Goal: Task Accomplishment & Management: Use online tool/utility

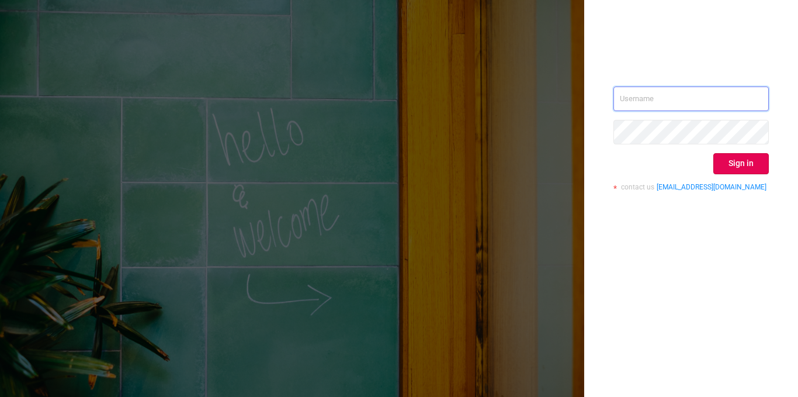
type input "[EMAIL_ADDRESS][DOMAIN_NAME]"
click at [731, 163] on button "Sign in" at bounding box center [741, 163] width 56 height 21
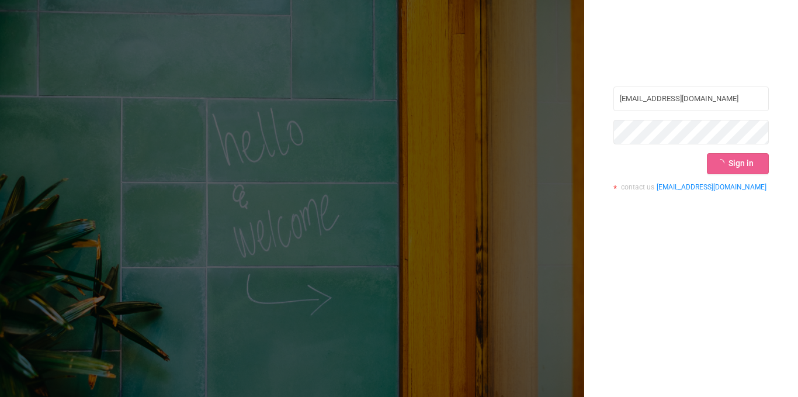
click at [731, 163] on div "Sign in" at bounding box center [690, 163] width 155 height 21
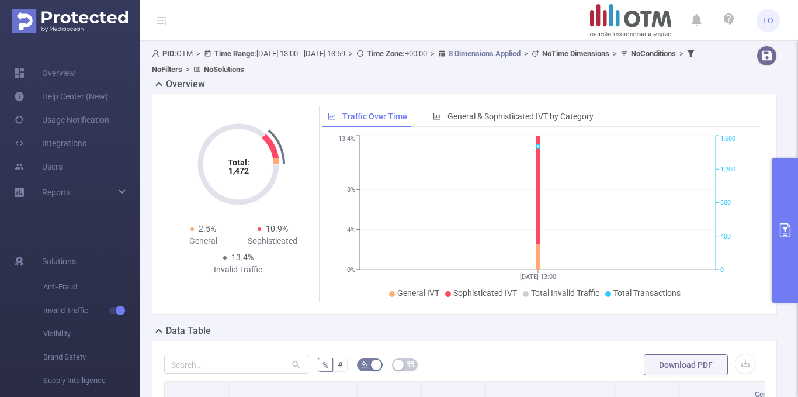
click at [792, 233] on button "primary" at bounding box center [785, 230] width 26 height 145
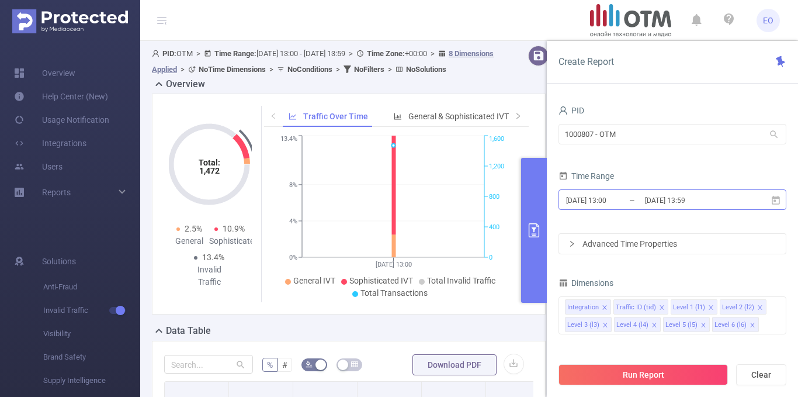
click at [642, 199] on input "[DATE] 13:00" at bounding box center [612, 200] width 95 height 16
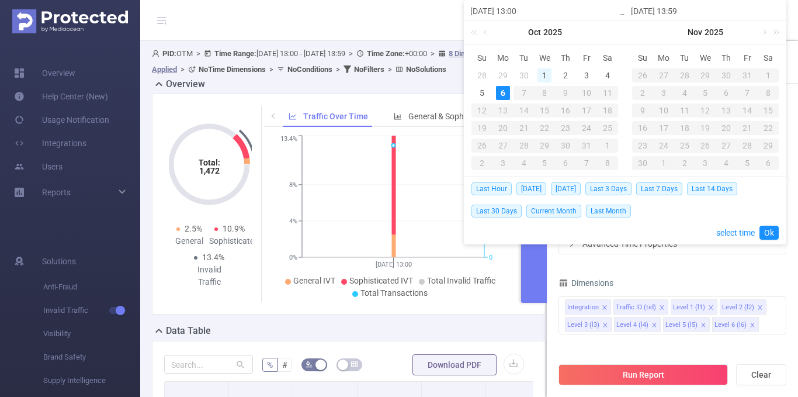
click at [548, 78] on div "1" at bounding box center [545, 75] width 14 height 14
click at [505, 92] on div "6" at bounding box center [503, 93] width 14 height 14
type input "[DATE] 13:00"
click at [666, 282] on div "Dimensions" at bounding box center [673, 284] width 228 height 19
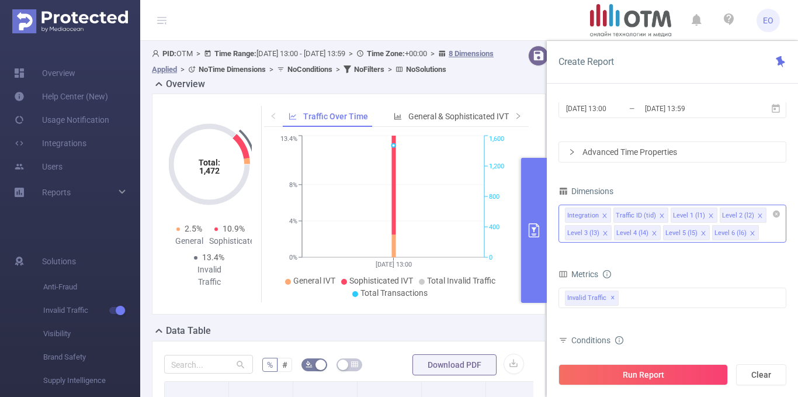
click at [655, 235] on icon "icon: close" at bounding box center [654, 233] width 6 height 6
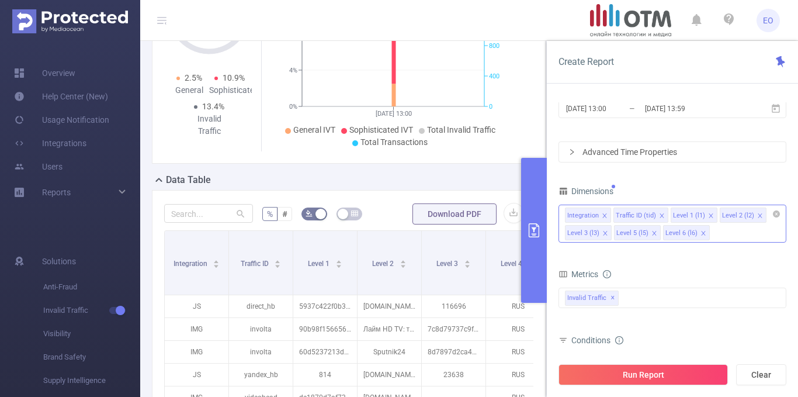
scroll to position [306, 0]
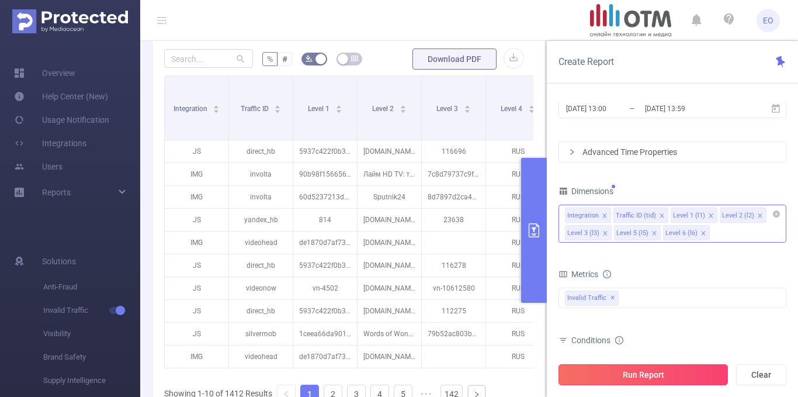
click at [700, 379] on button "Run Report" at bounding box center [643, 374] width 169 height 21
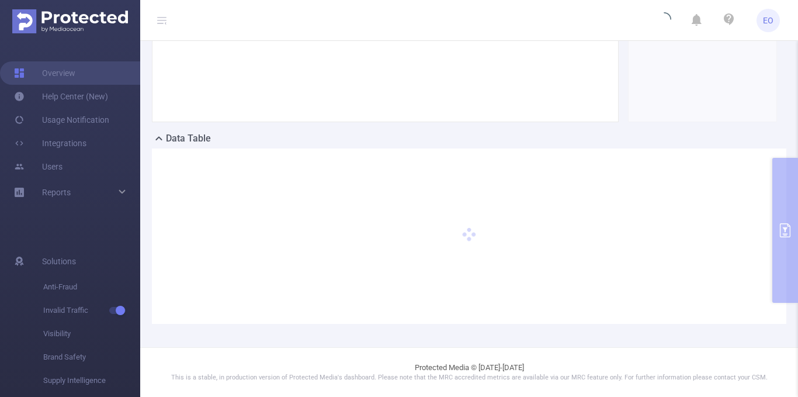
scroll to position [192, 0]
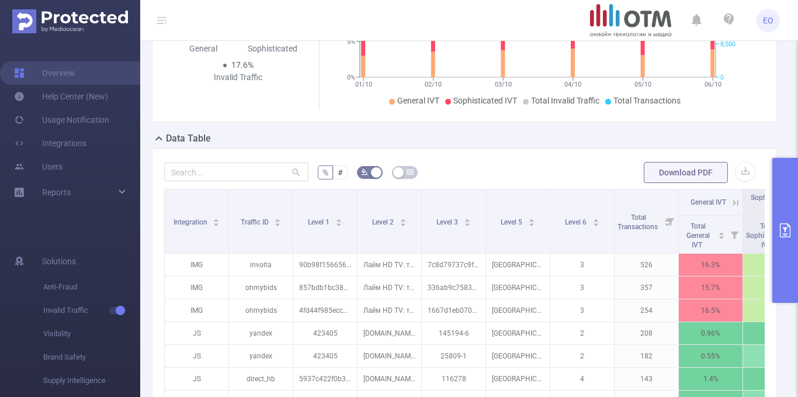
click at [784, 253] on button "primary" at bounding box center [785, 230] width 26 height 145
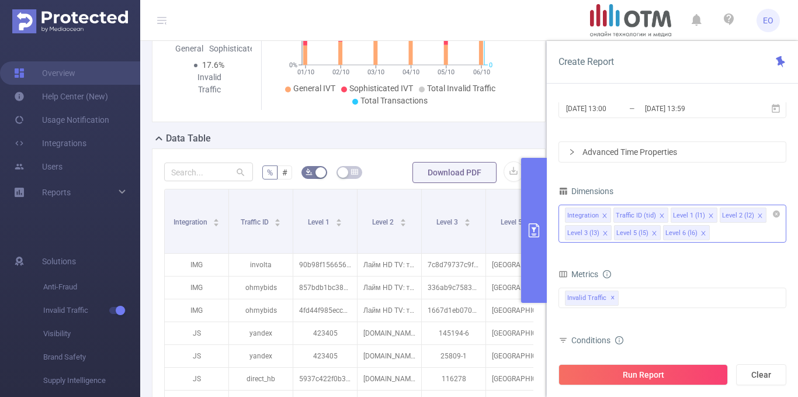
click at [730, 231] on div "Integration Traffic ID (tid) Level 1 (l1) Level 2 (l2) Level 3 (l3) Level 5 (l5…" at bounding box center [673, 223] width 228 height 38
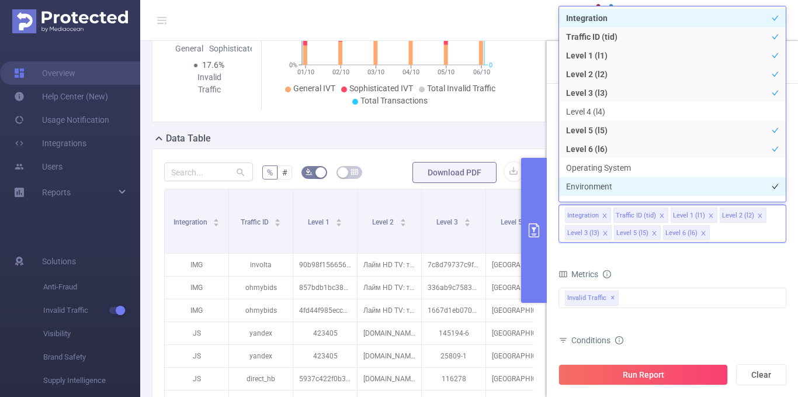
scroll to position [13, 0]
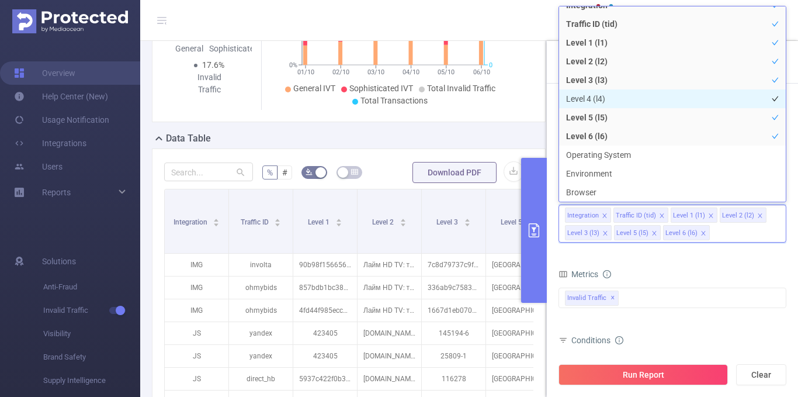
click at [604, 100] on li "Level 4 (l4)" at bounding box center [672, 98] width 227 height 19
click at [757, 216] on icon "icon: close" at bounding box center [760, 216] width 6 height 6
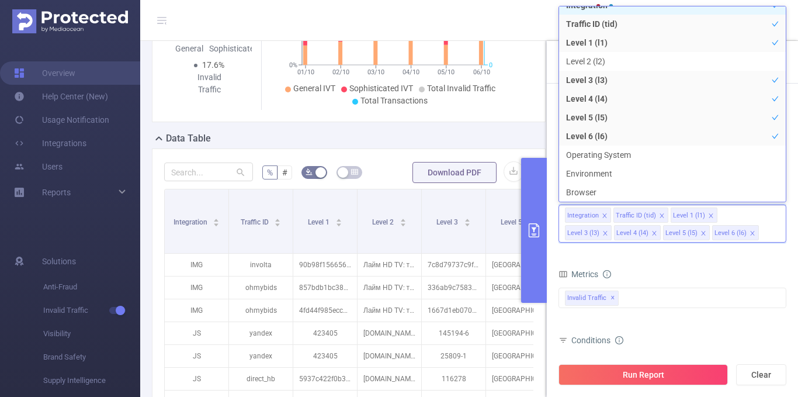
scroll to position [2, 0]
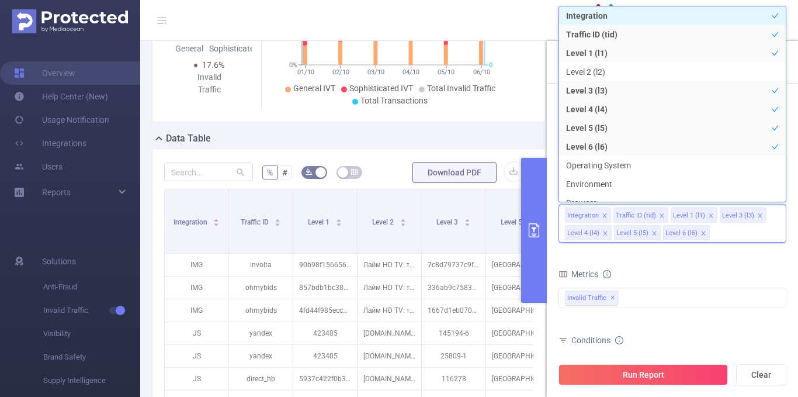
click at [709, 215] on icon "icon: close" at bounding box center [711, 215] width 4 height 4
click at [708, 217] on icon "icon: close" at bounding box center [711, 216] width 6 height 6
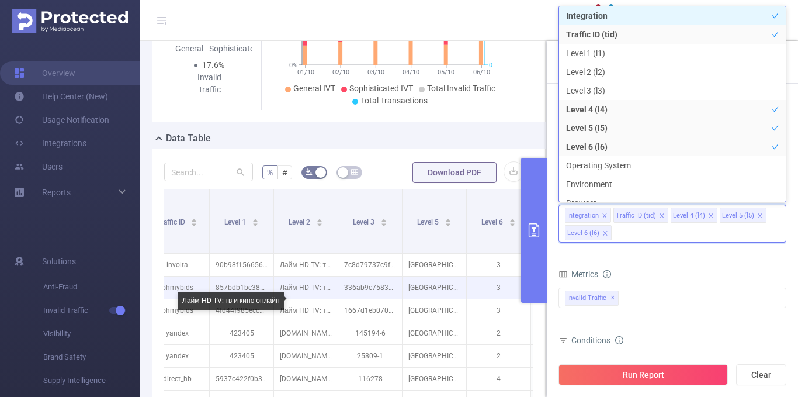
scroll to position [0, 88]
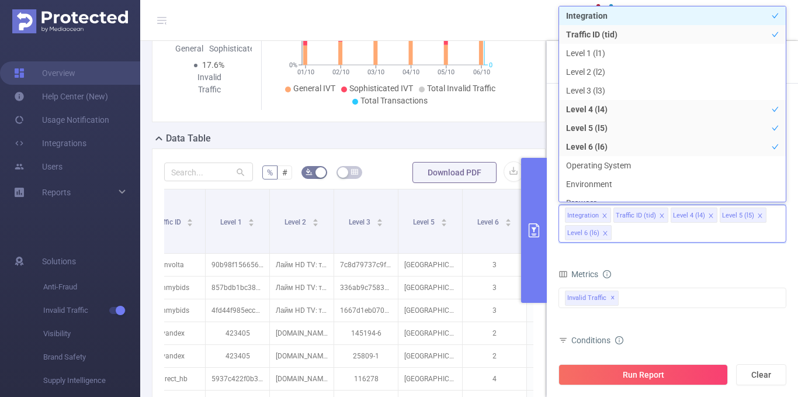
click at [606, 235] on icon "icon: close" at bounding box center [605, 233] width 6 height 6
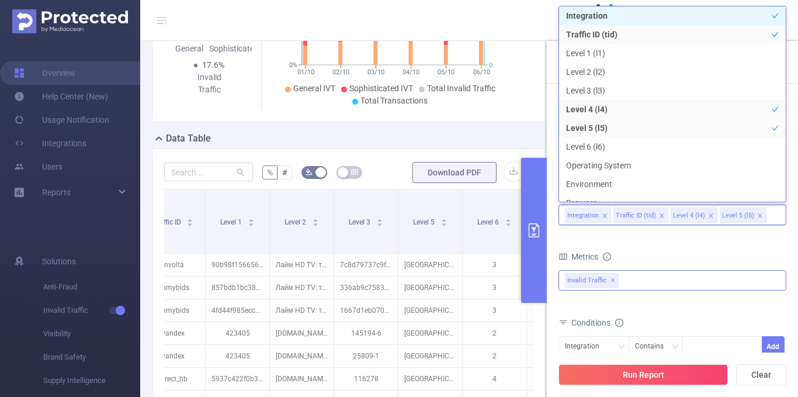
click at [640, 274] on div "Invalid Traffic ✕" at bounding box center [673, 280] width 228 height 20
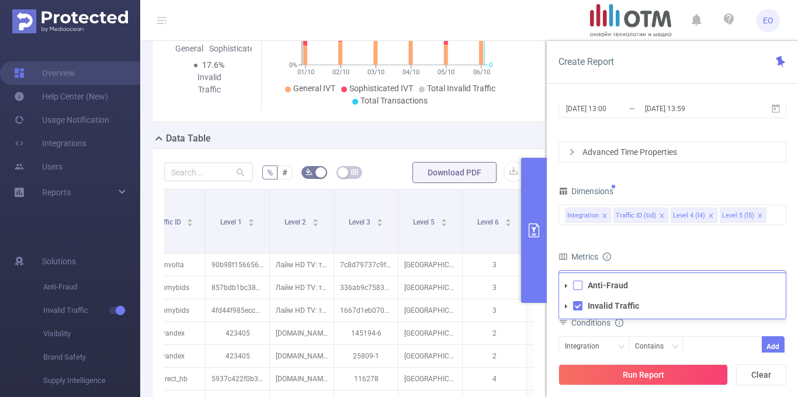
click at [581, 285] on span at bounding box center [577, 284] width 9 height 9
click at [643, 369] on button "Run Report" at bounding box center [643, 374] width 169 height 21
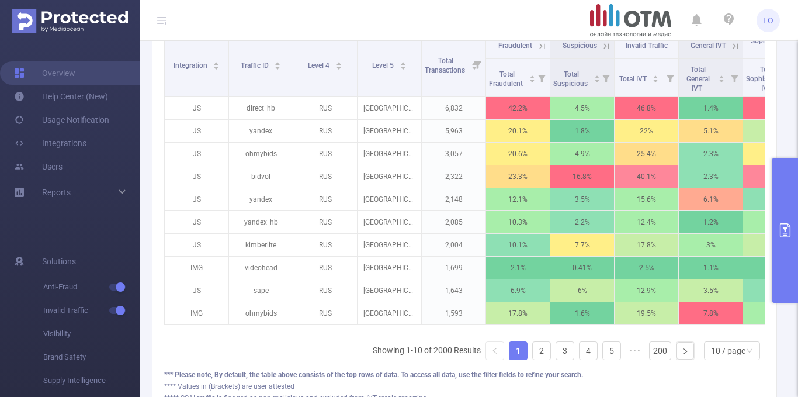
scroll to position [354, 0]
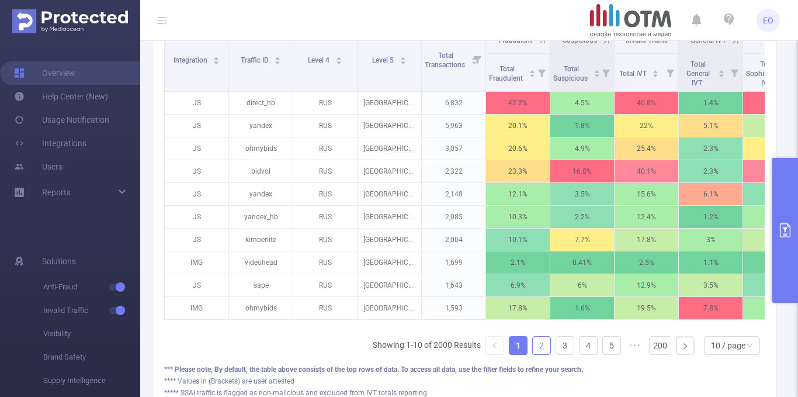
click at [533, 352] on link "2" at bounding box center [542, 346] width 18 height 18
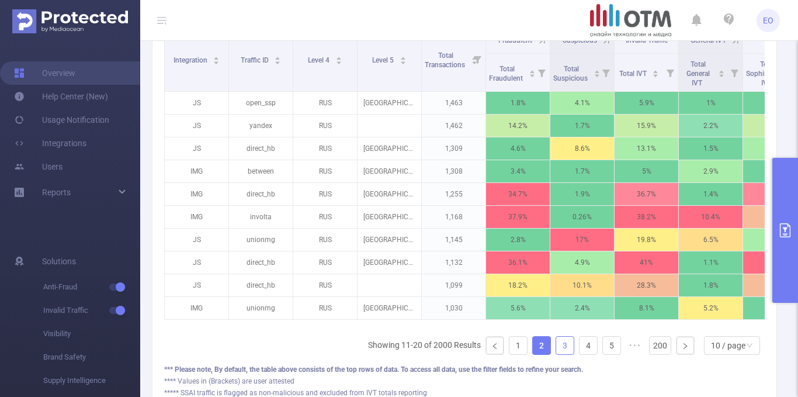
click at [556, 353] on link "3" at bounding box center [565, 346] width 18 height 18
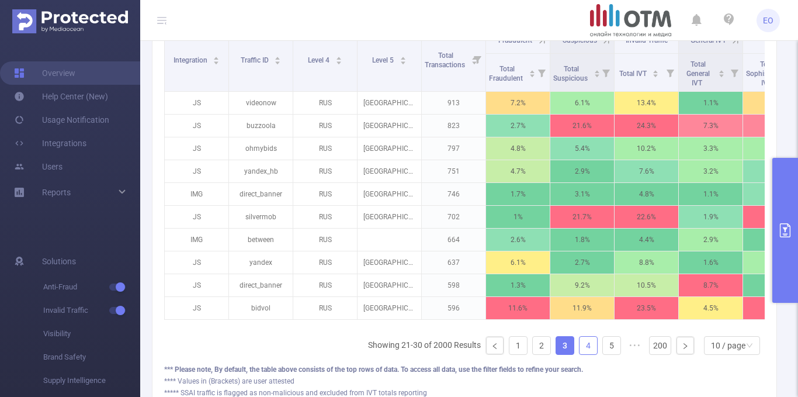
click at [580, 353] on link "4" at bounding box center [589, 346] width 18 height 18
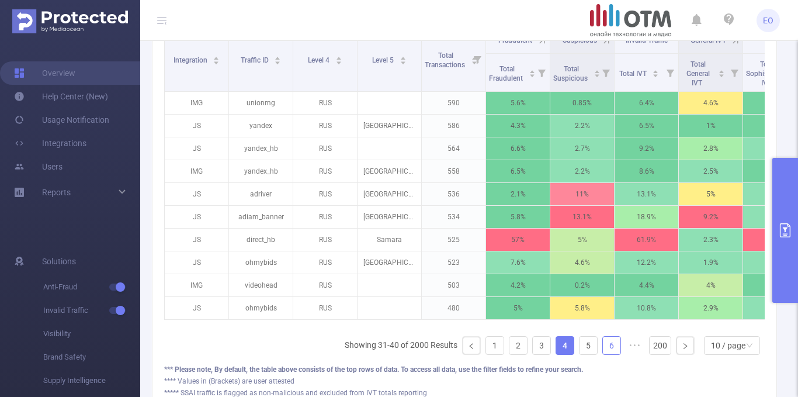
click at [603, 353] on link "6" at bounding box center [612, 346] width 18 height 18
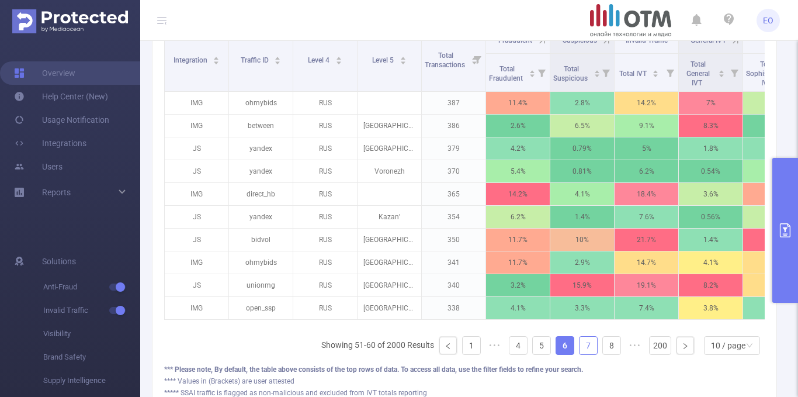
click at [583, 353] on link "7" at bounding box center [589, 346] width 18 height 18
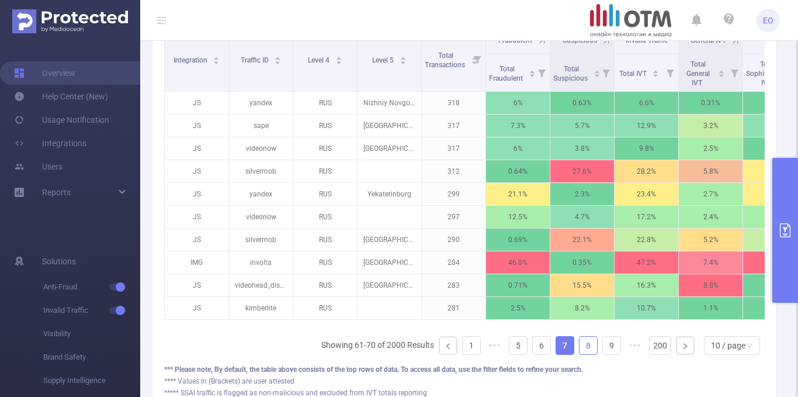
click at [583, 352] on link "8" at bounding box center [589, 346] width 18 height 18
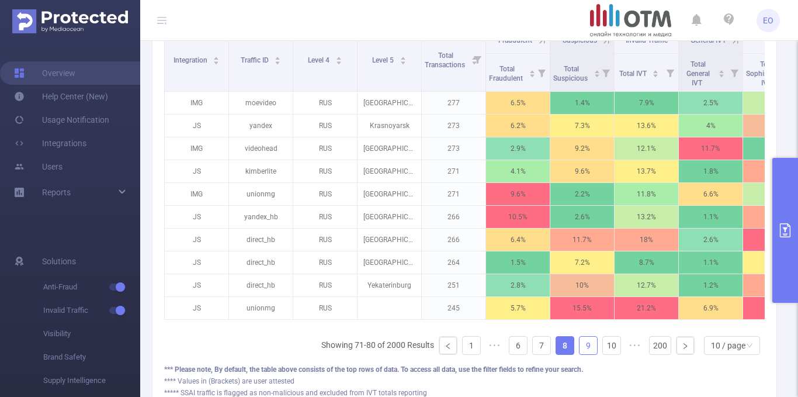
click at [583, 352] on link "9" at bounding box center [589, 346] width 18 height 18
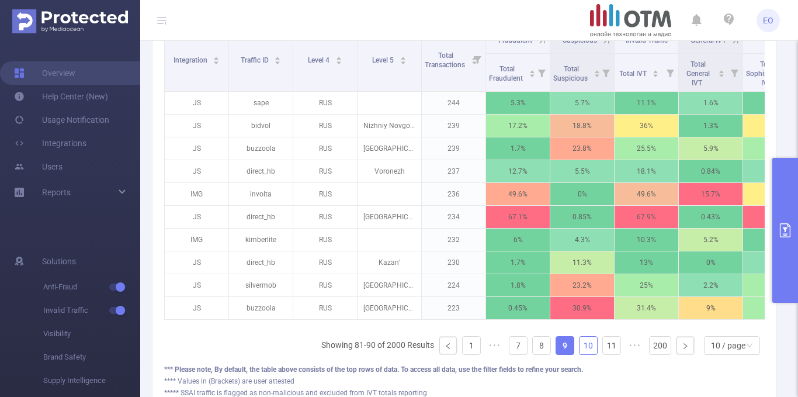
click at [583, 352] on link "10" at bounding box center [589, 346] width 18 height 18
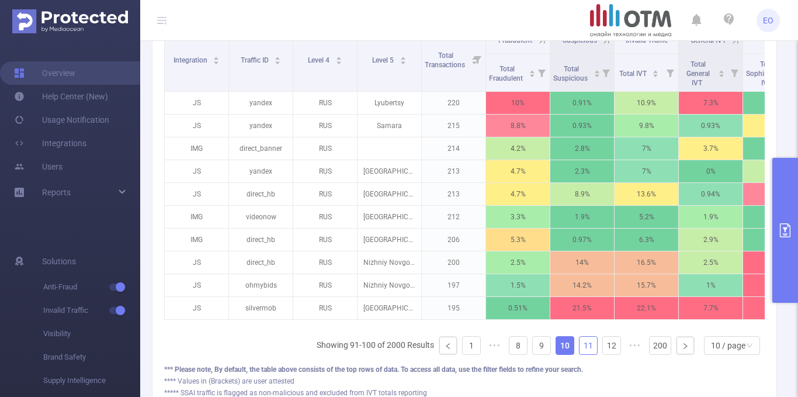
click at [583, 352] on link "11" at bounding box center [589, 346] width 18 height 18
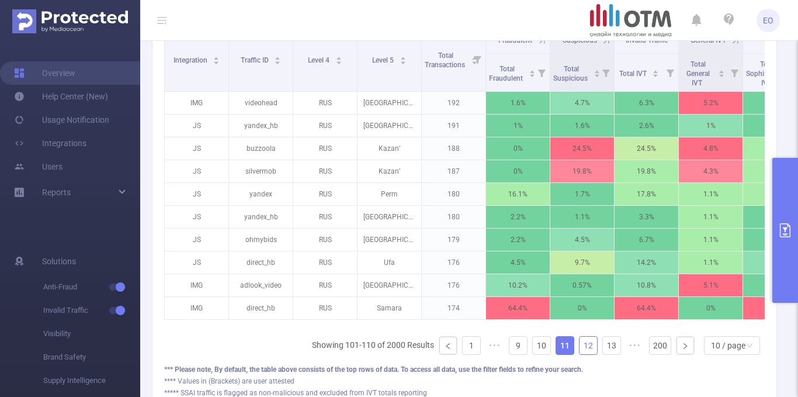
click at [583, 352] on link "12" at bounding box center [589, 346] width 18 height 18
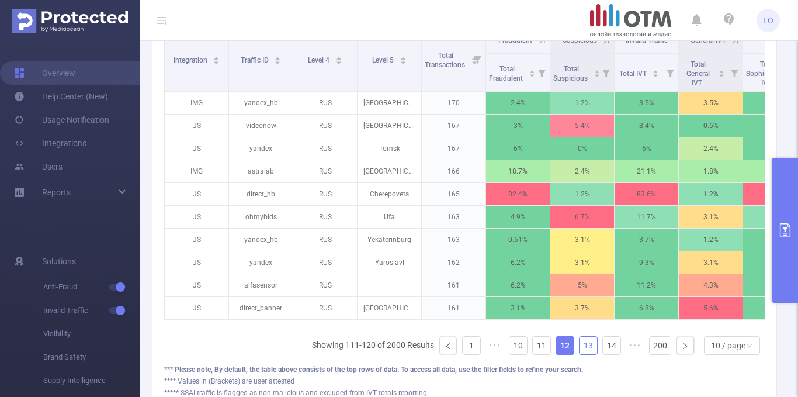
click at [583, 352] on link "13" at bounding box center [589, 346] width 18 height 18
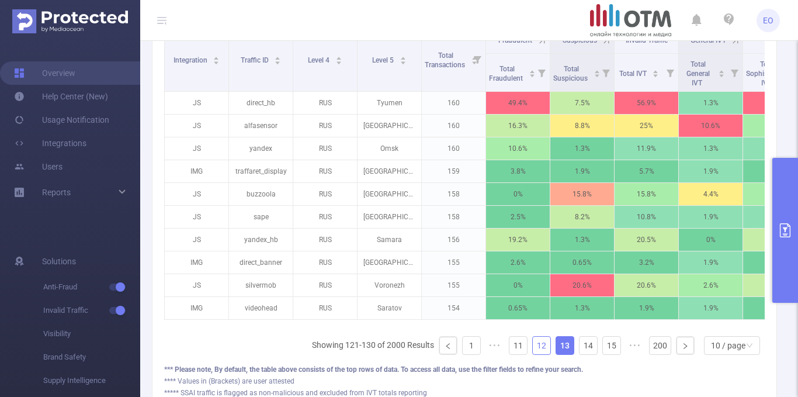
click at [533, 352] on link "12" at bounding box center [542, 346] width 18 height 18
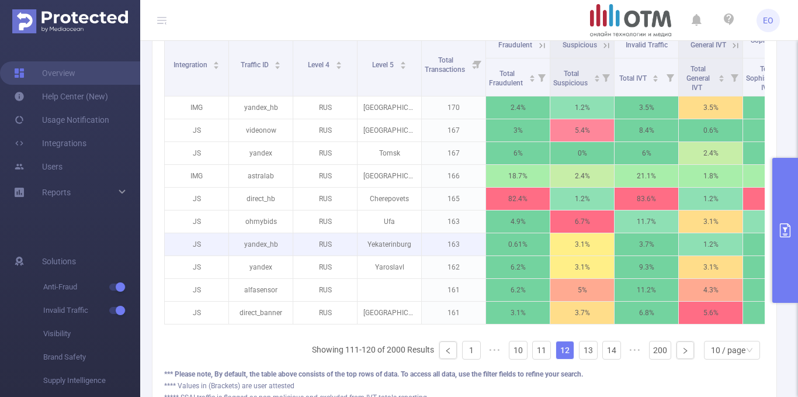
scroll to position [350, 0]
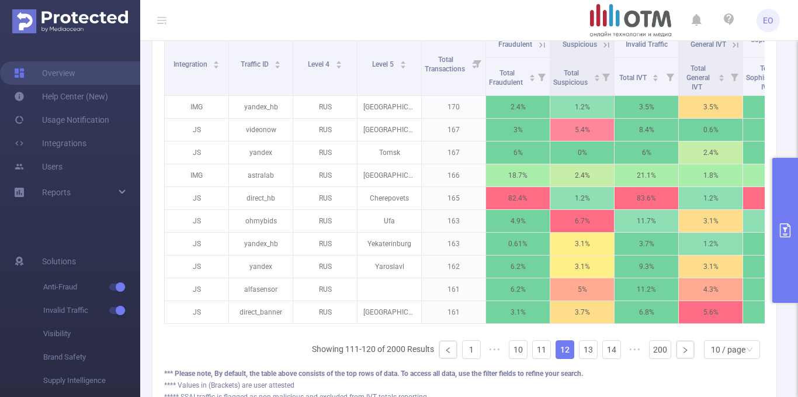
click at [792, 202] on button "primary" at bounding box center [785, 230] width 26 height 145
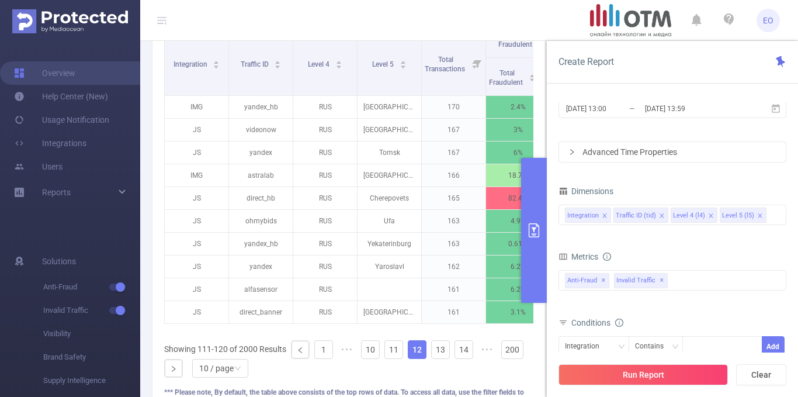
click at [602, 217] on icon "icon: close" at bounding box center [605, 216] width 6 height 6
click at [637, 379] on button "Run Report" at bounding box center [643, 374] width 169 height 21
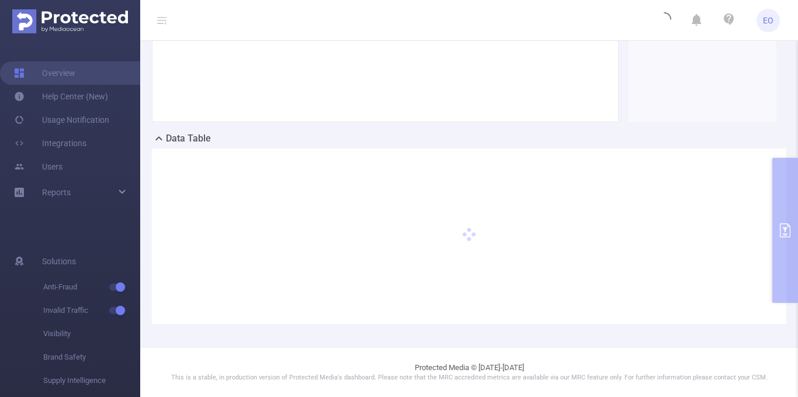
scroll to position [192, 0]
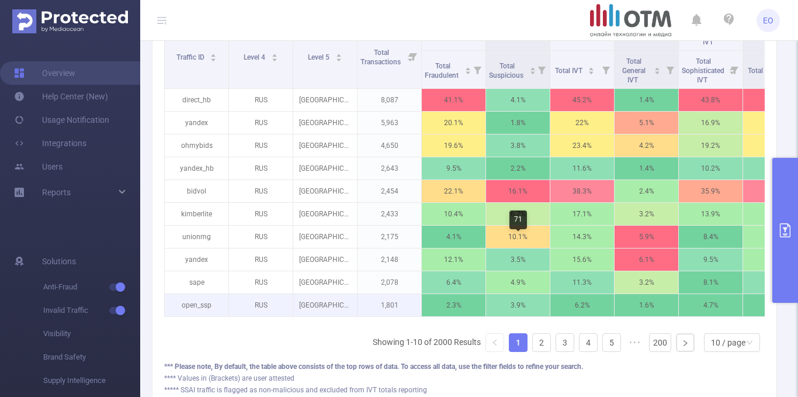
scroll to position [344, 0]
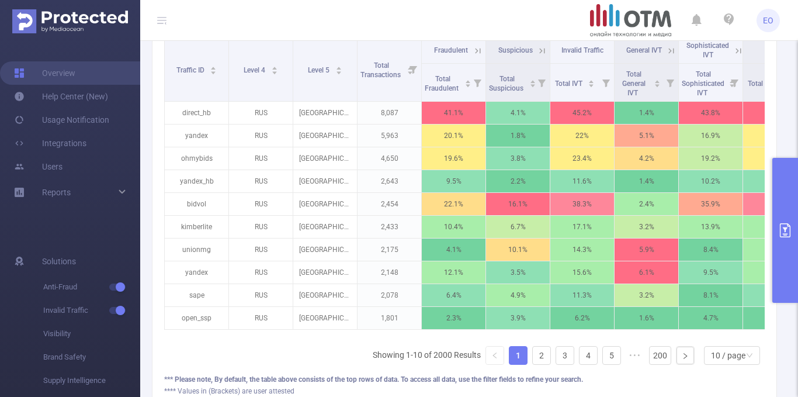
click at [798, 242] on button "primary" at bounding box center [785, 230] width 26 height 145
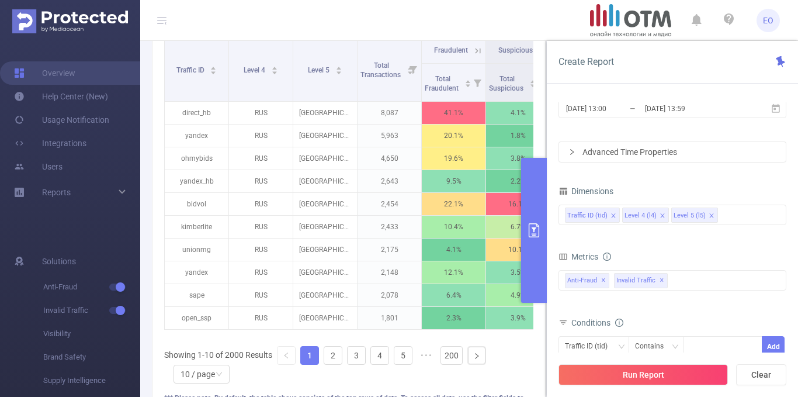
click at [661, 216] on icon "icon: close" at bounding box center [663, 216] width 6 height 6
click at [643, 368] on button "Run Report" at bounding box center [643, 374] width 169 height 21
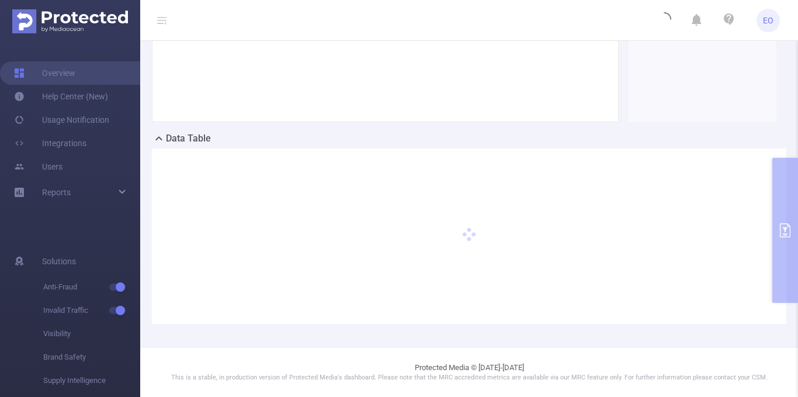
scroll to position [192, 0]
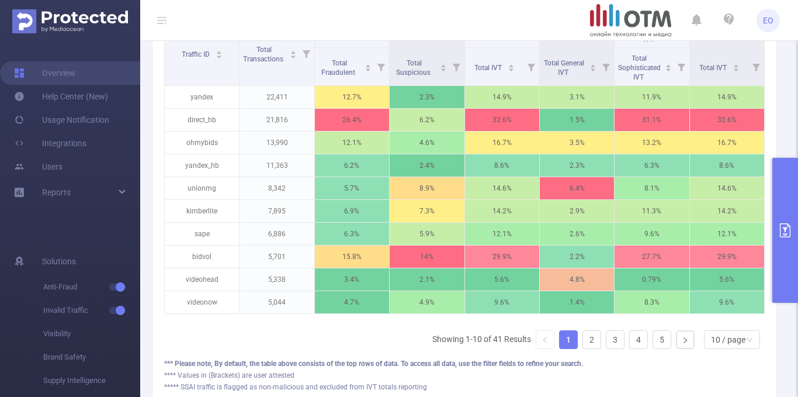
scroll to position [337, 0]
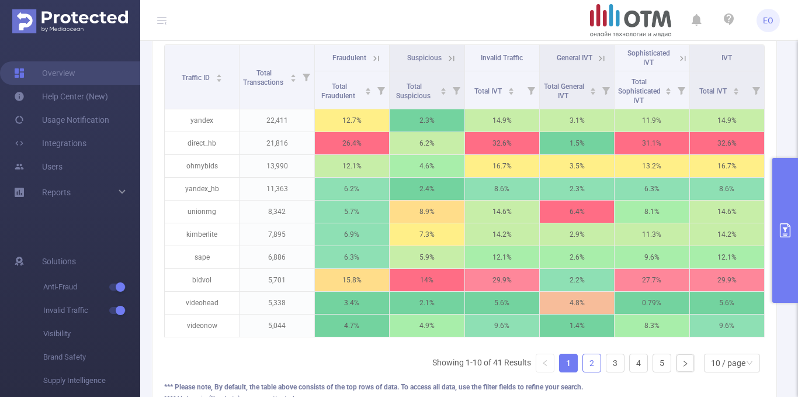
click at [592, 372] on li "2" at bounding box center [592, 362] width 19 height 19
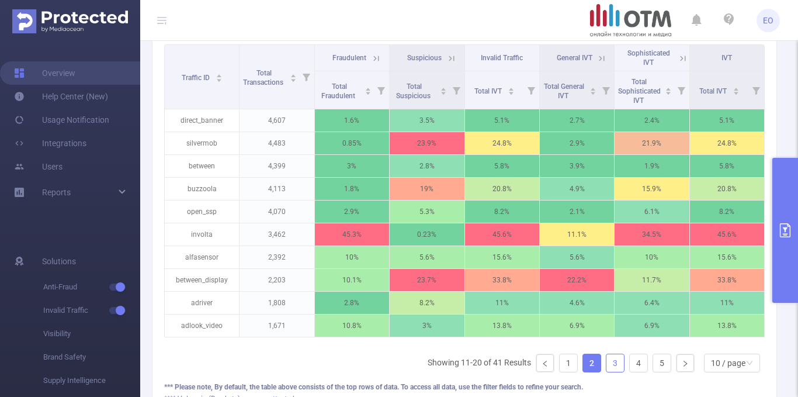
click at [612, 372] on link "3" at bounding box center [615, 363] width 18 height 18
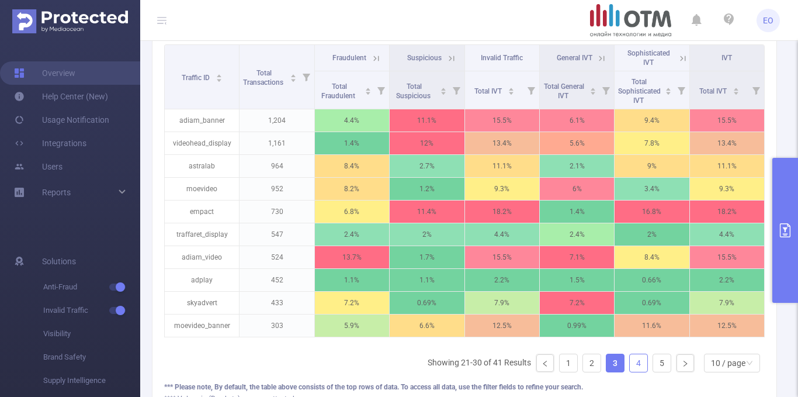
click at [630, 371] on link "4" at bounding box center [639, 363] width 18 height 18
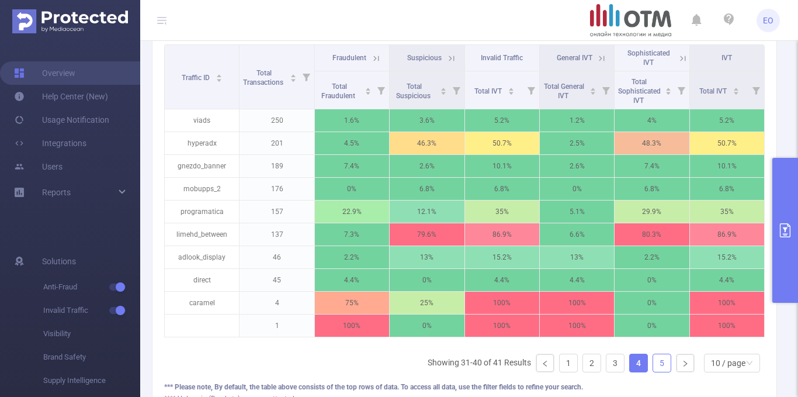
click at [653, 372] on link "5" at bounding box center [662, 363] width 18 height 18
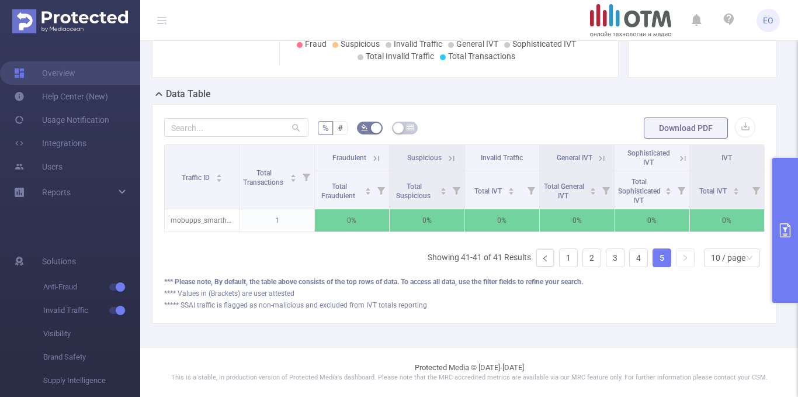
scroll to position [245, 0]
click at [562, 260] on link "1" at bounding box center [569, 258] width 18 height 18
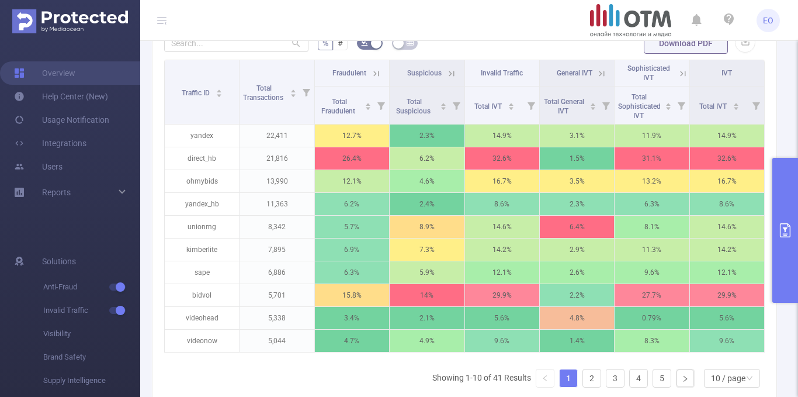
scroll to position [320, 0]
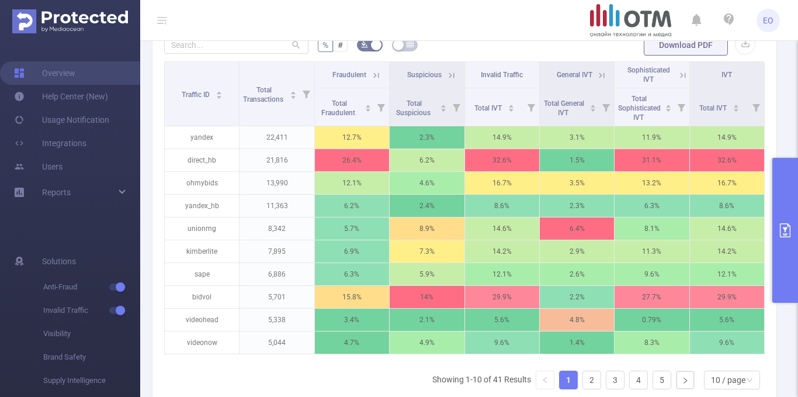
click at [785, 102] on div "PID: OTM > Time Range: [DATE] 13:00 - [DATE] 13:59 > Time Zone: +00:00 > Dimens…" at bounding box center [469, 95] width 658 height 748
click at [653, 388] on link "5" at bounding box center [662, 380] width 18 height 18
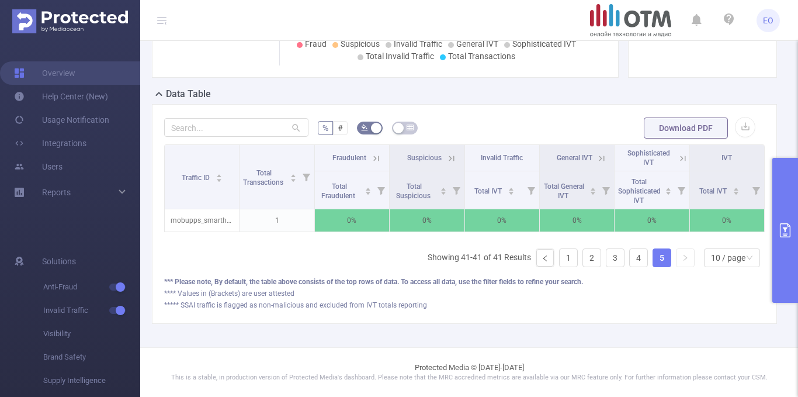
scroll to position [245, 0]
click at [606, 252] on link "3" at bounding box center [615, 258] width 18 height 18
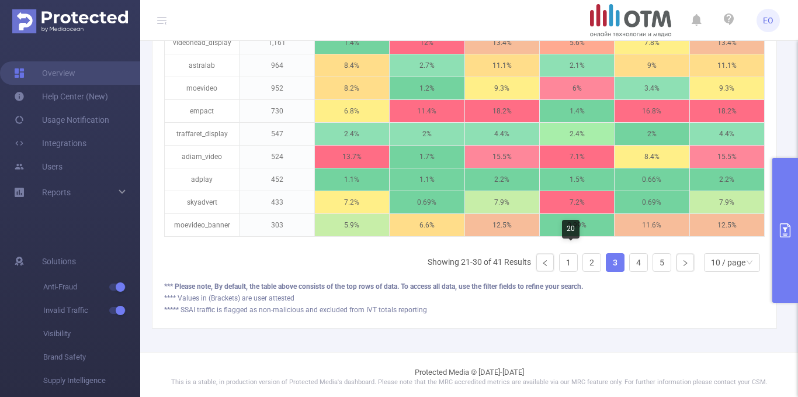
scroll to position [442, 0]
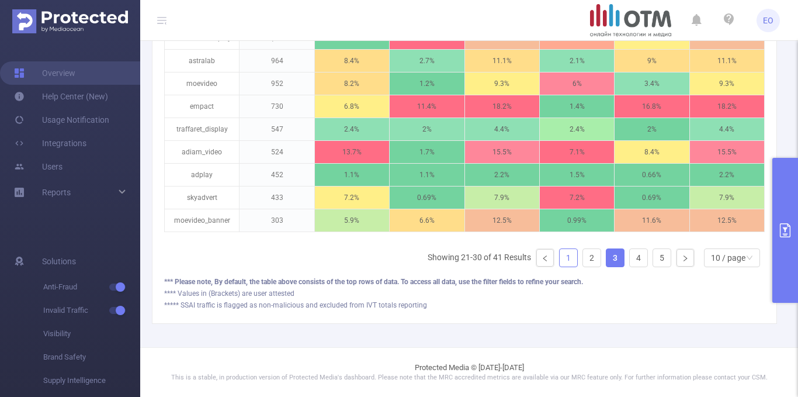
click at [561, 266] on link "1" at bounding box center [569, 258] width 18 height 18
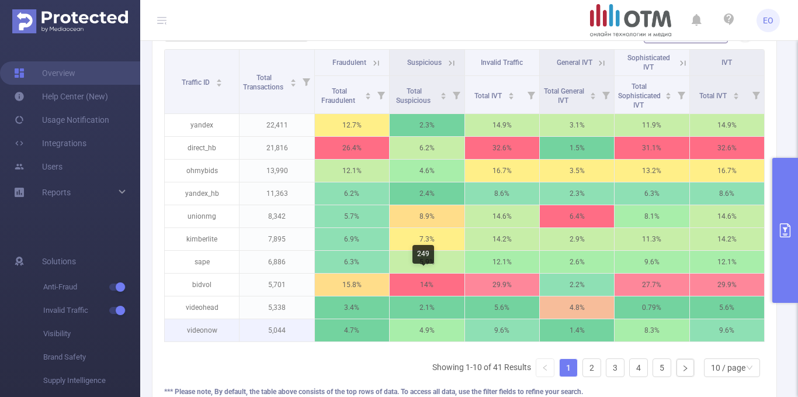
scroll to position [327, 0]
